Goal: Task Accomplishment & Management: Manage account settings

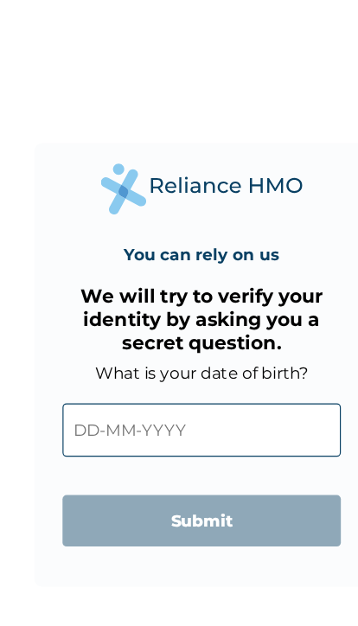
click at [189, 367] on input "text" at bounding box center [180, 369] width 240 height 46
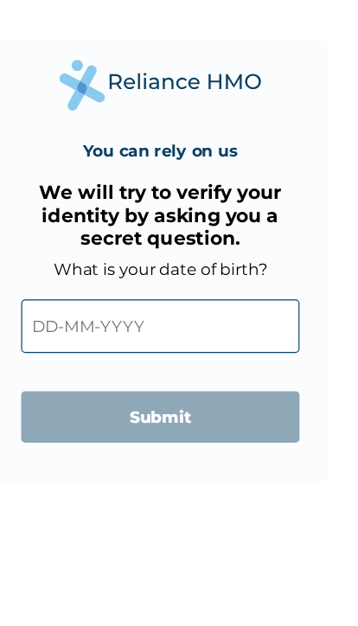
click at [60, 346] on input "text" at bounding box center [180, 369] width 240 height 46
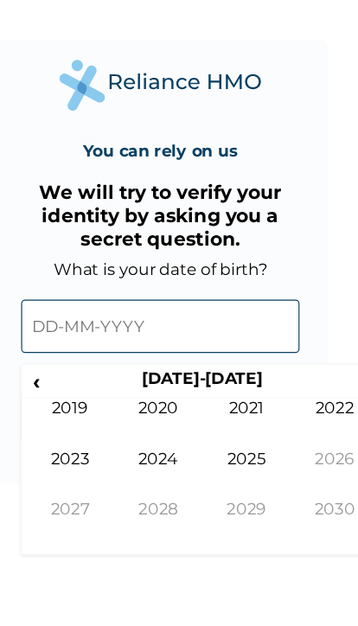
click at [188, 406] on th "[DATE]-[DATE]" at bounding box center [215, 418] width 266 height 24
click at [64, 406] on span "‹" at bounding box center [73, 417] width 18 height 22
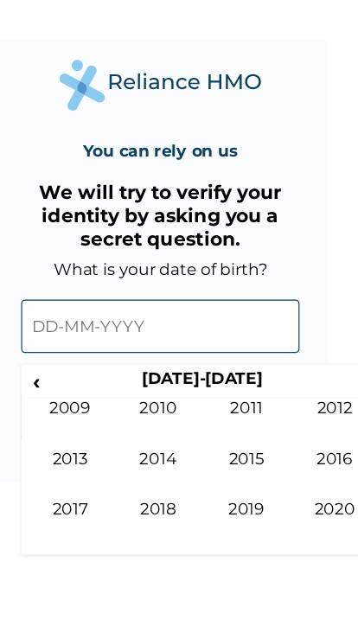
click at [64, 406] on span "‹" at bounding box center [73, 417] width 18 height 22
click at [71, 474] on td "1993" at bounding box center [102, 495] width 76 height 43
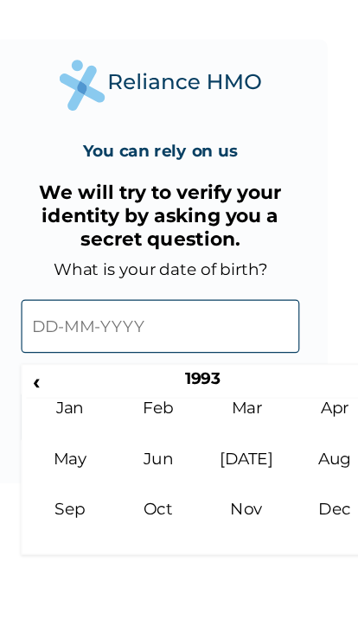
click at [221, 474] on td "[DATE]" at bounding box center [253, 495] width 76 height 43
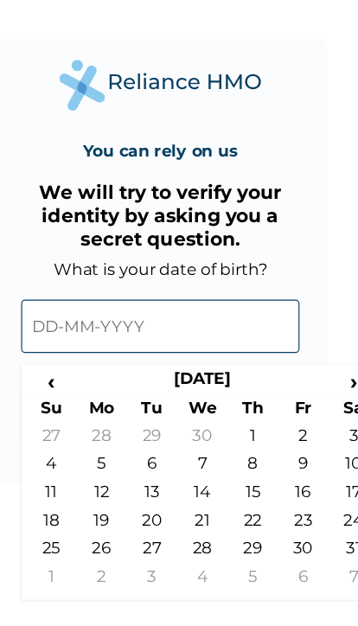
click at [324, 503] on td "17" at bounding box center [345, 515] width 43 height 24
type input "[DATE]"
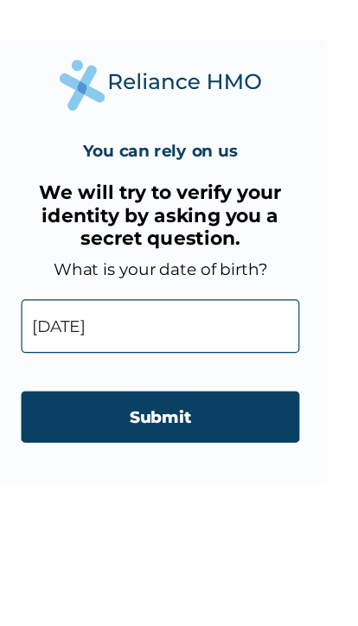
click at [185, 425] on input "Submit" at bounding box center [180, 447] width 240 height 44
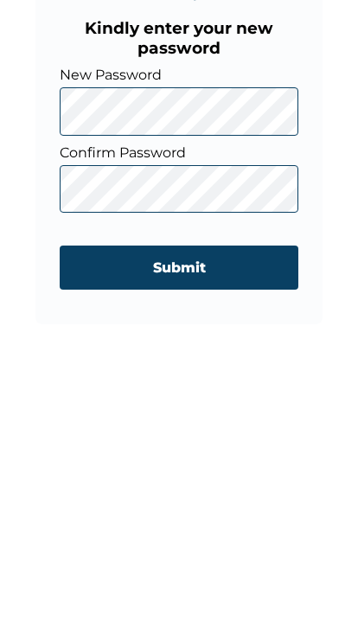
click at [246, 448] on input "Submit" at bounding box center [180, 470] width 240 height 44
